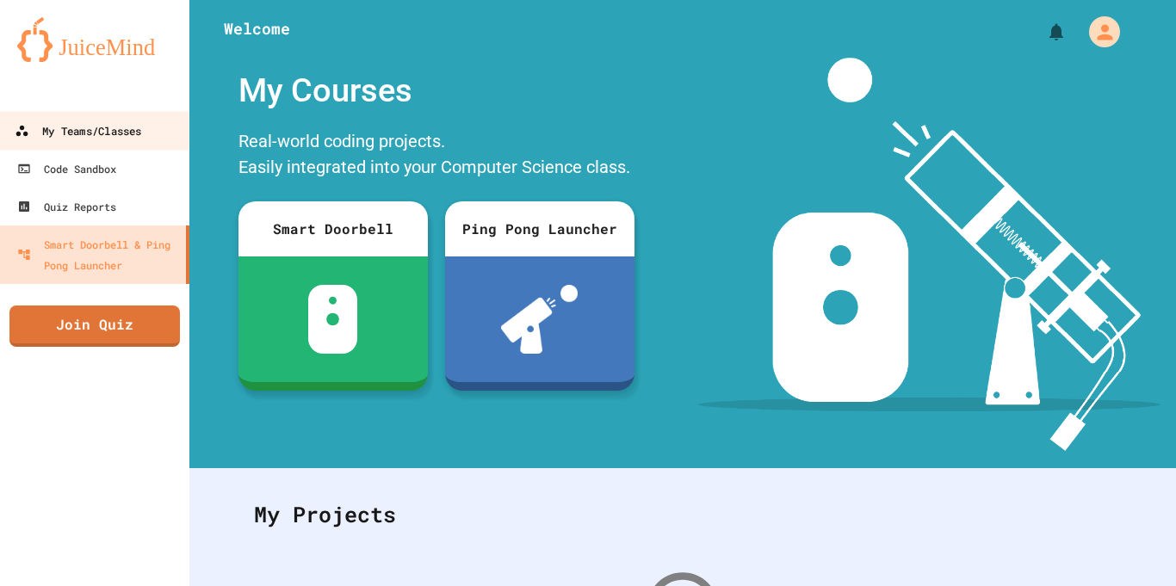
click at [103, 127] on div "My Teams/Classes" at bounding box center [78, 131] width 127 height 22
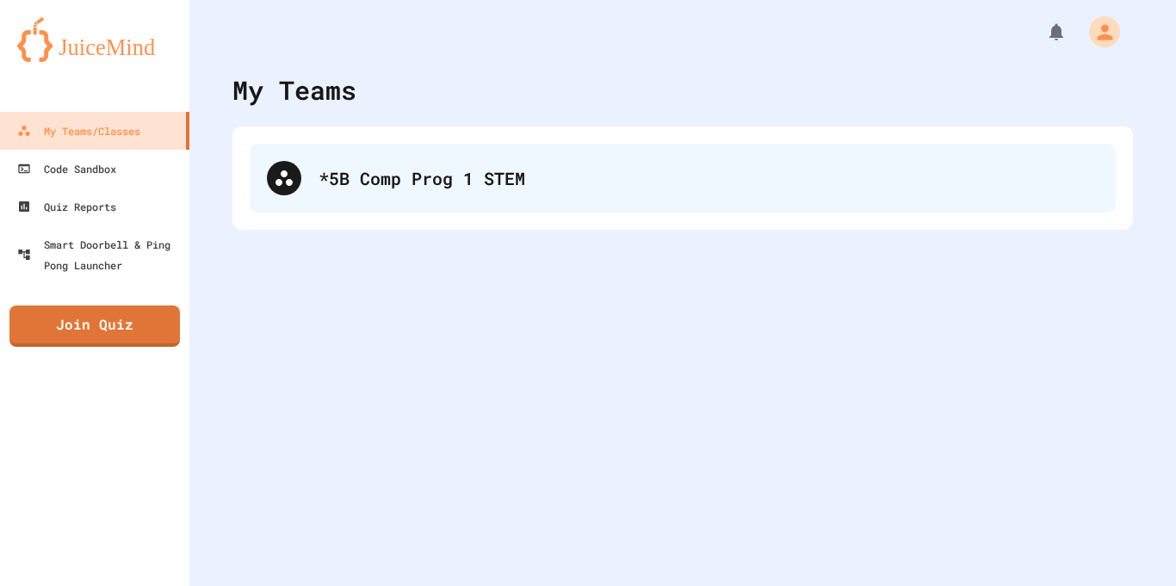
click at [318, 178] on div "*5B Comp Prog 1 STEM" at bounding box center [708, 178] width 780 height 26
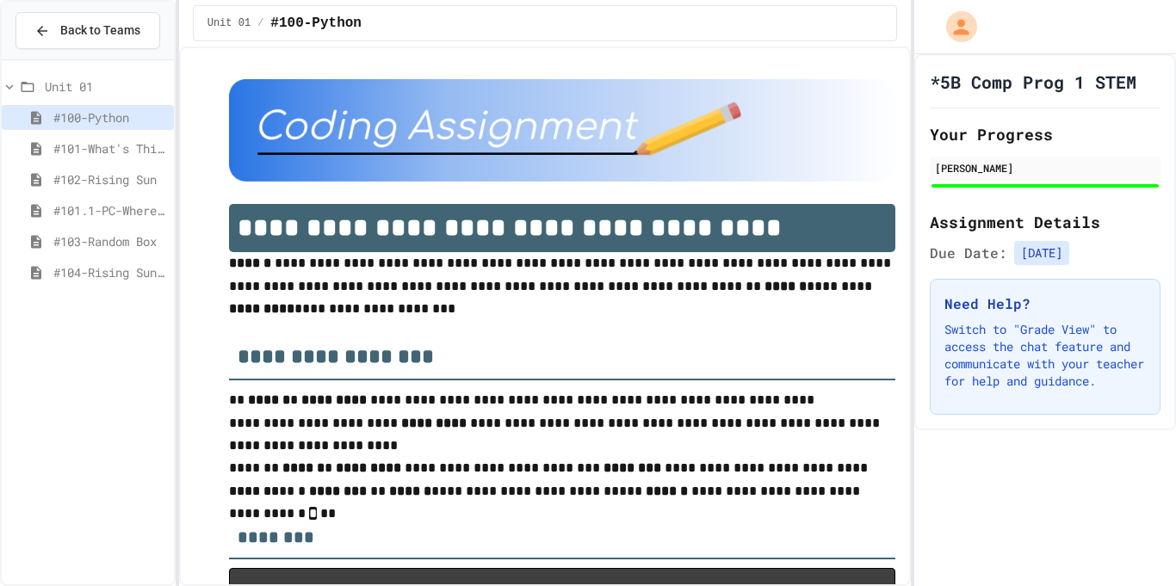
click at [85, 241] on span "#103-Random Box" at bounding box center [110, 241] width 114 height 18
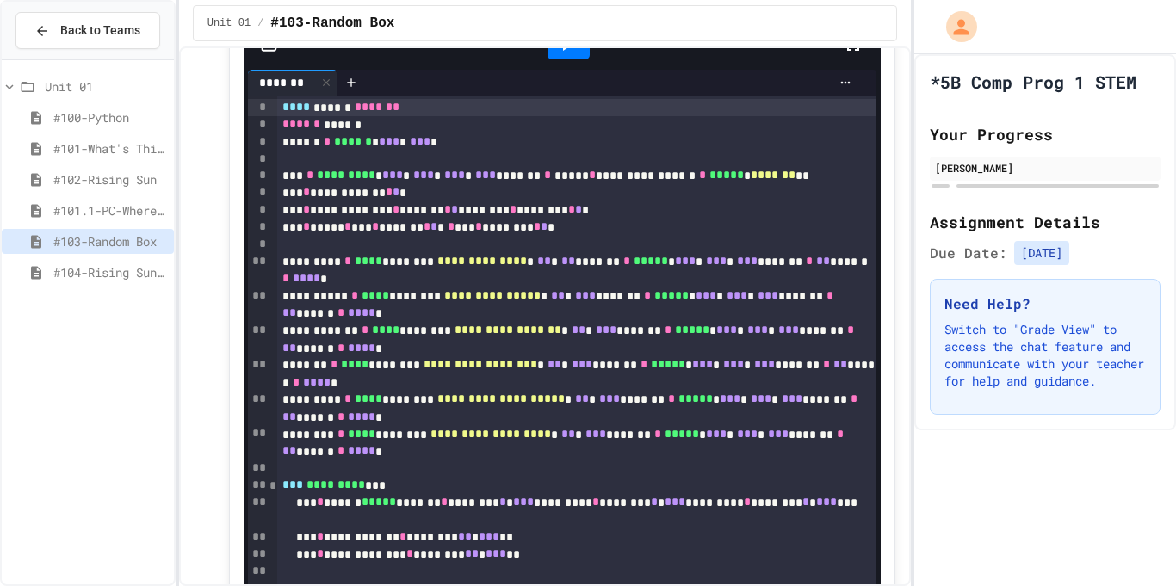
scroll to position [7332, 0]
click at [567, 56] on icon at bounding box center [566, 45] width 21 height 21
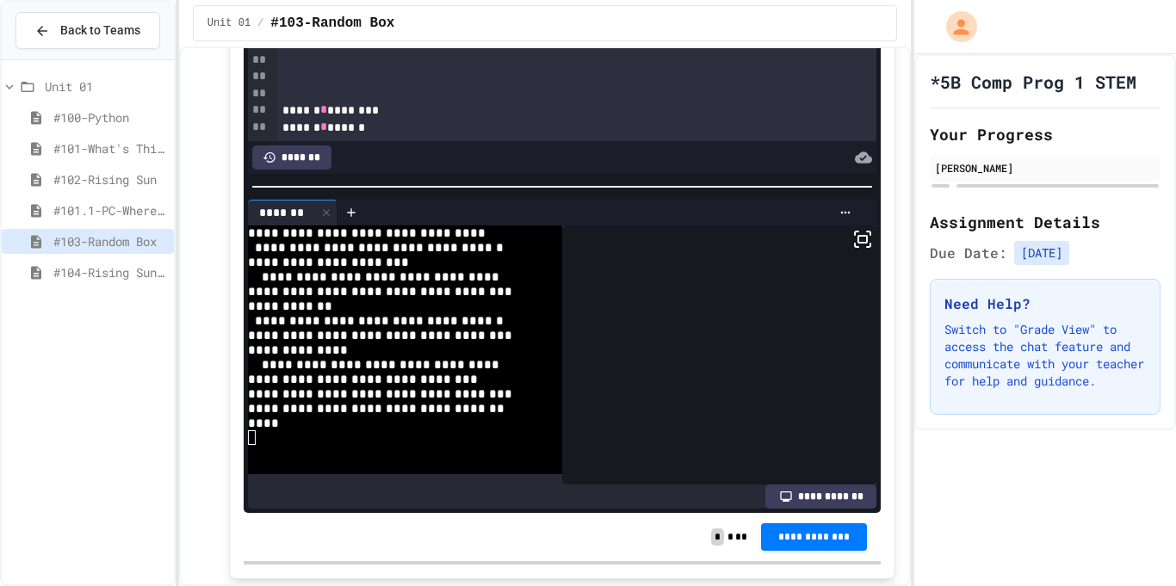
scroll to position [7556, 0]
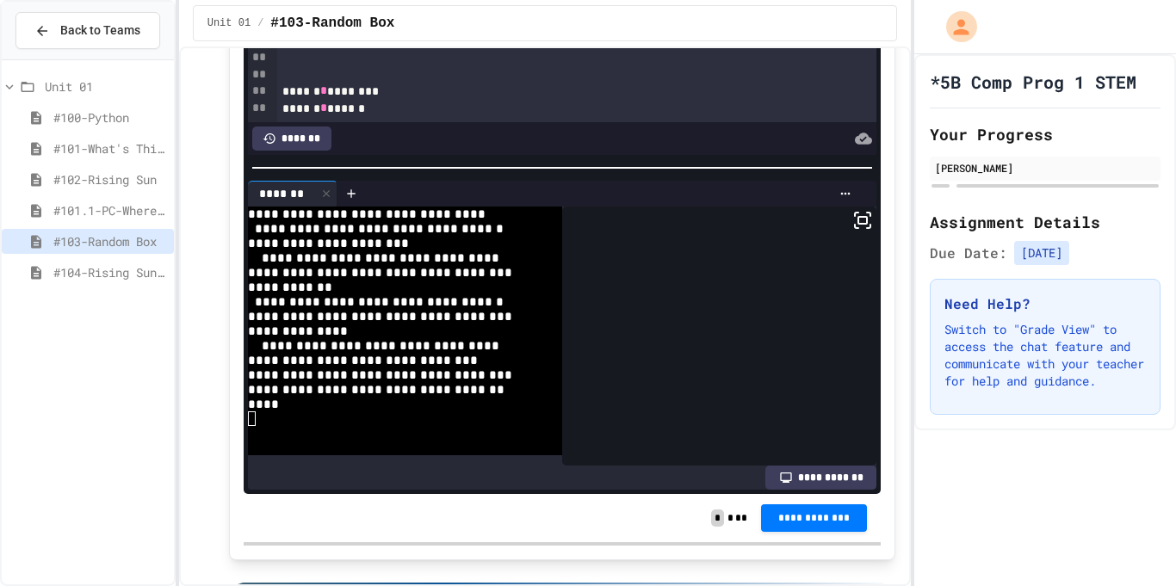
click at [451, 294] on div "**********" at bounding box center [395, 287] width 294 height 15
